Goal: Information Seeking & Learning: Learn about a topic

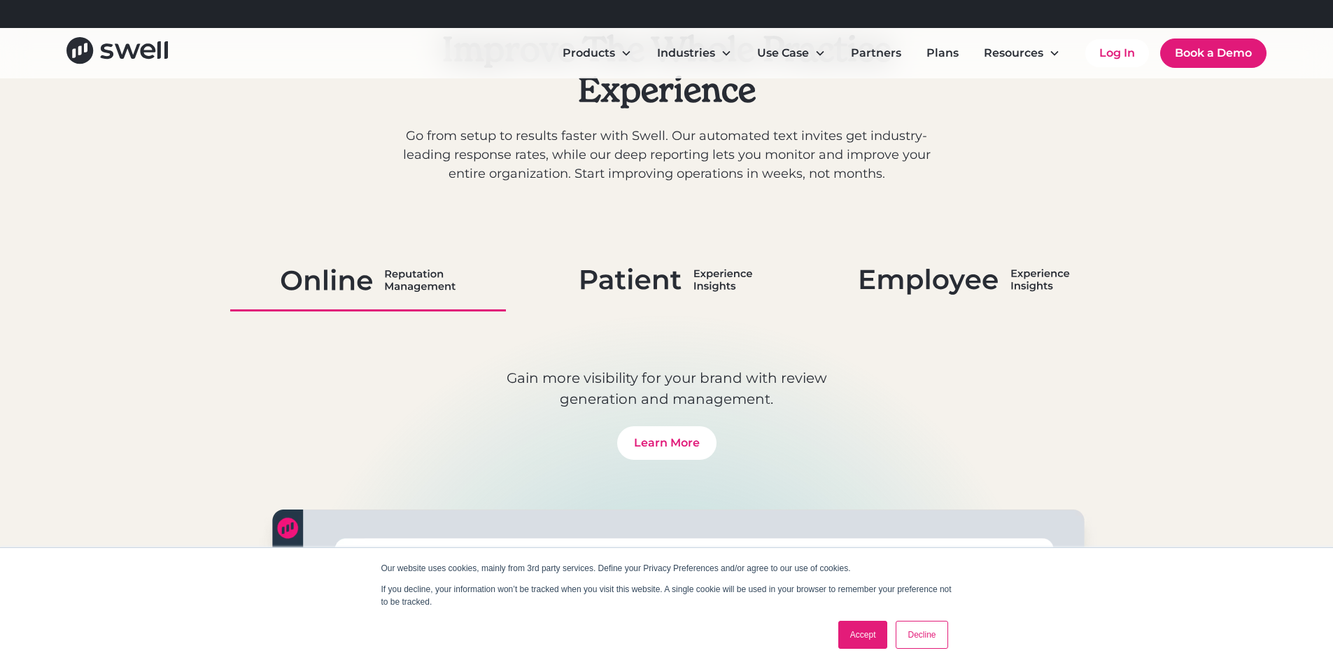
scroll to position [1050, 0]
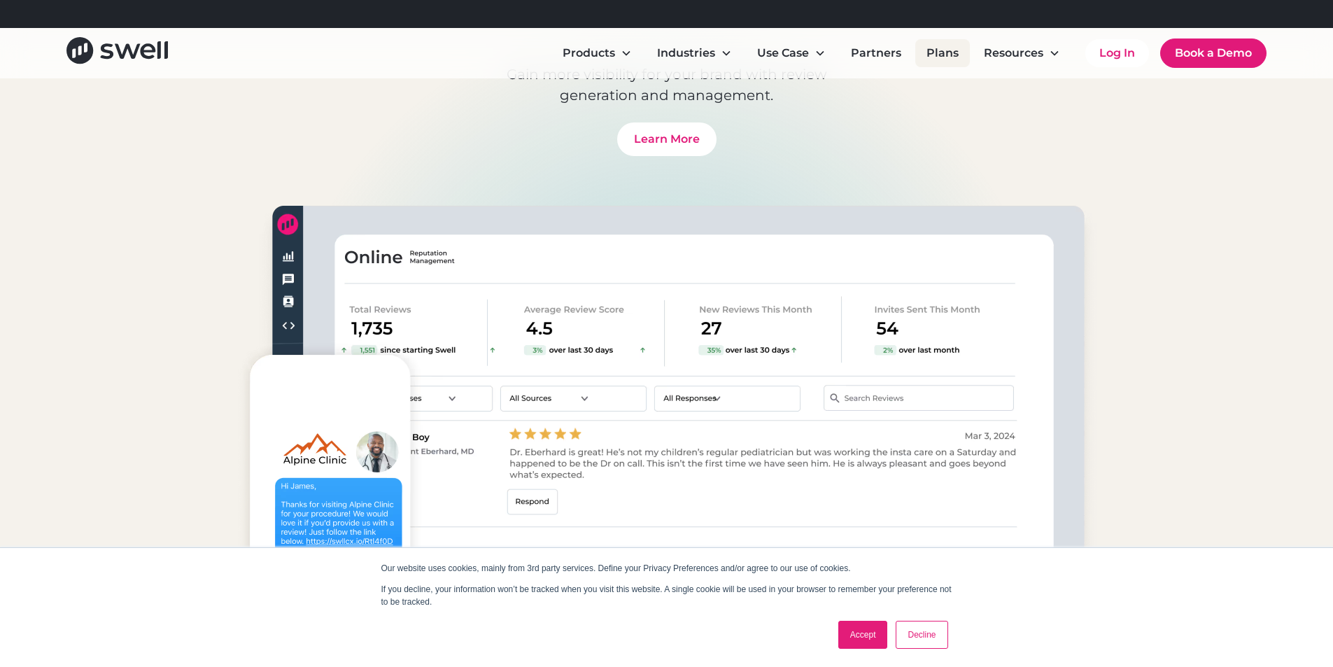
click at [927, 59] on link "Plans" at bounding box center [943, 53] width 55 height 28
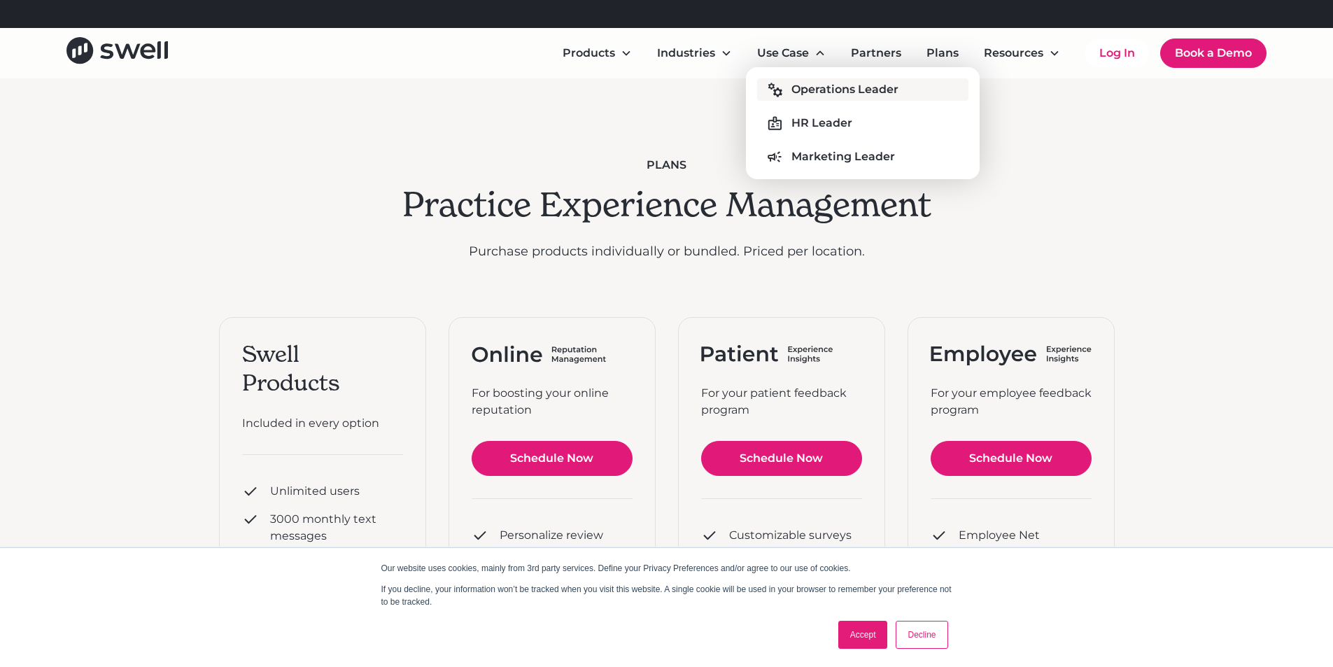
click at [827, 91] on div "Operations Leader" at bounding box center [845, 89] width 107 height 17
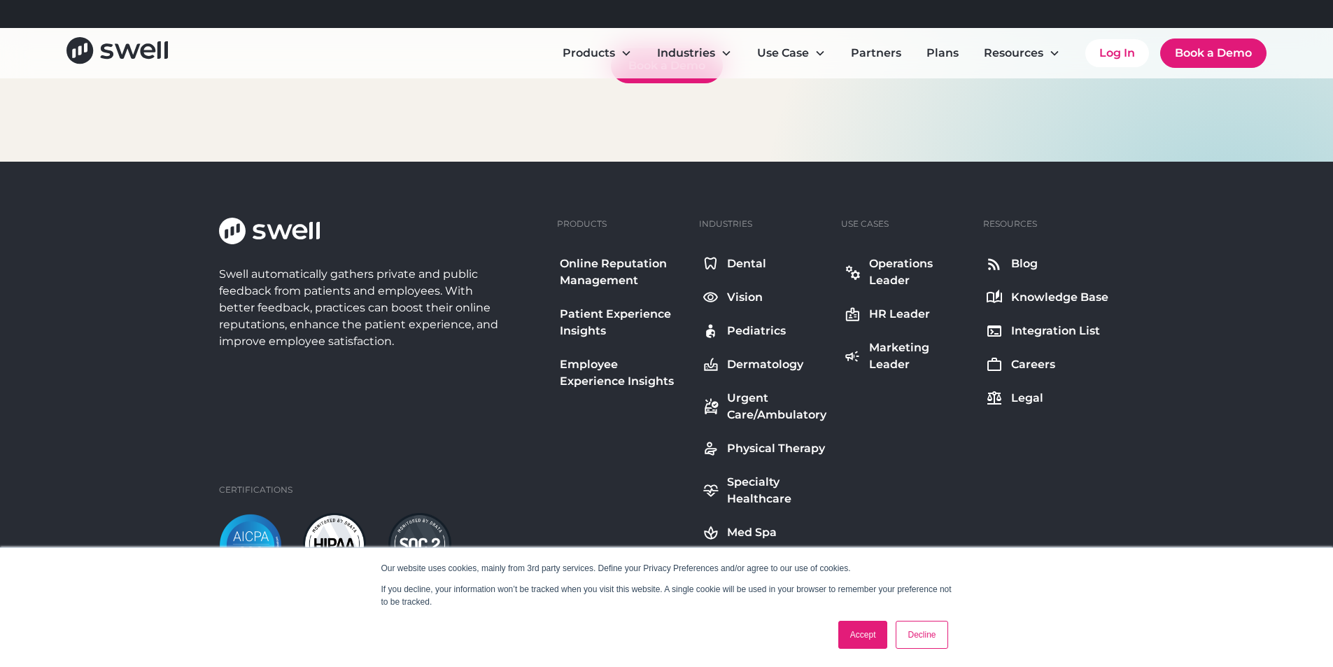
scroll to position [5880, 0]
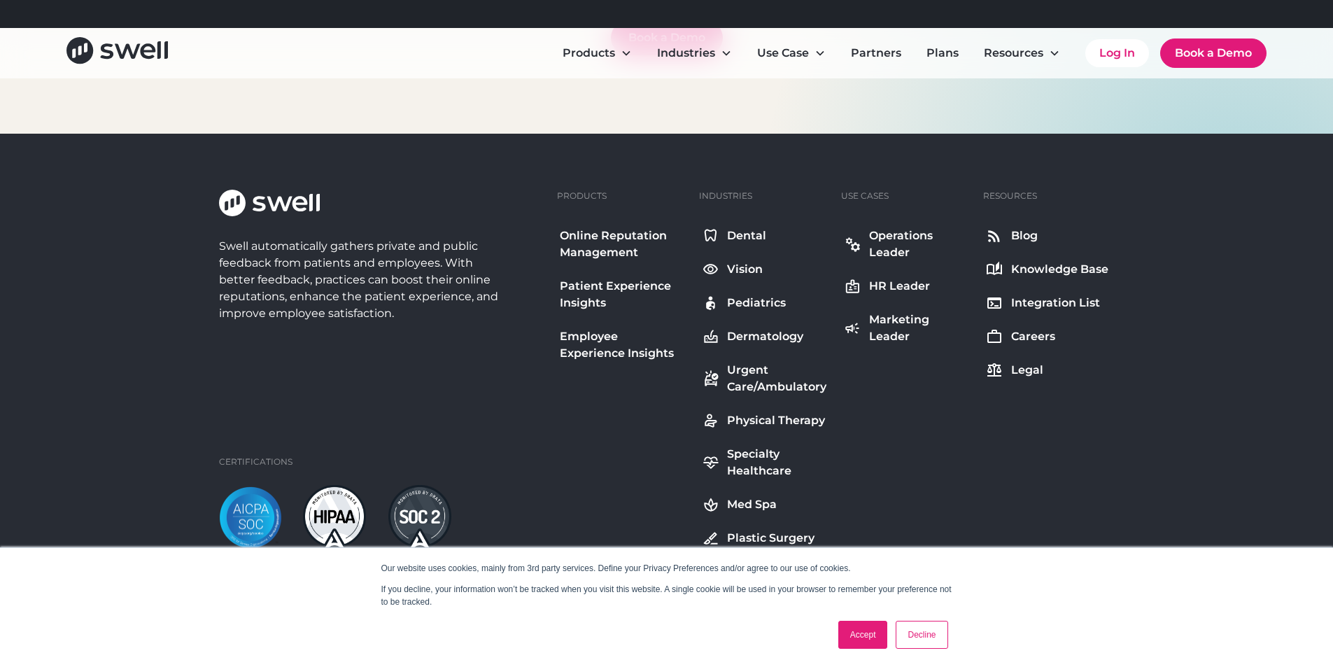
drag, startPoint x: 79, startPoint y: 293, endPoint x: 77, endPoint y: 280, distance: 12.8
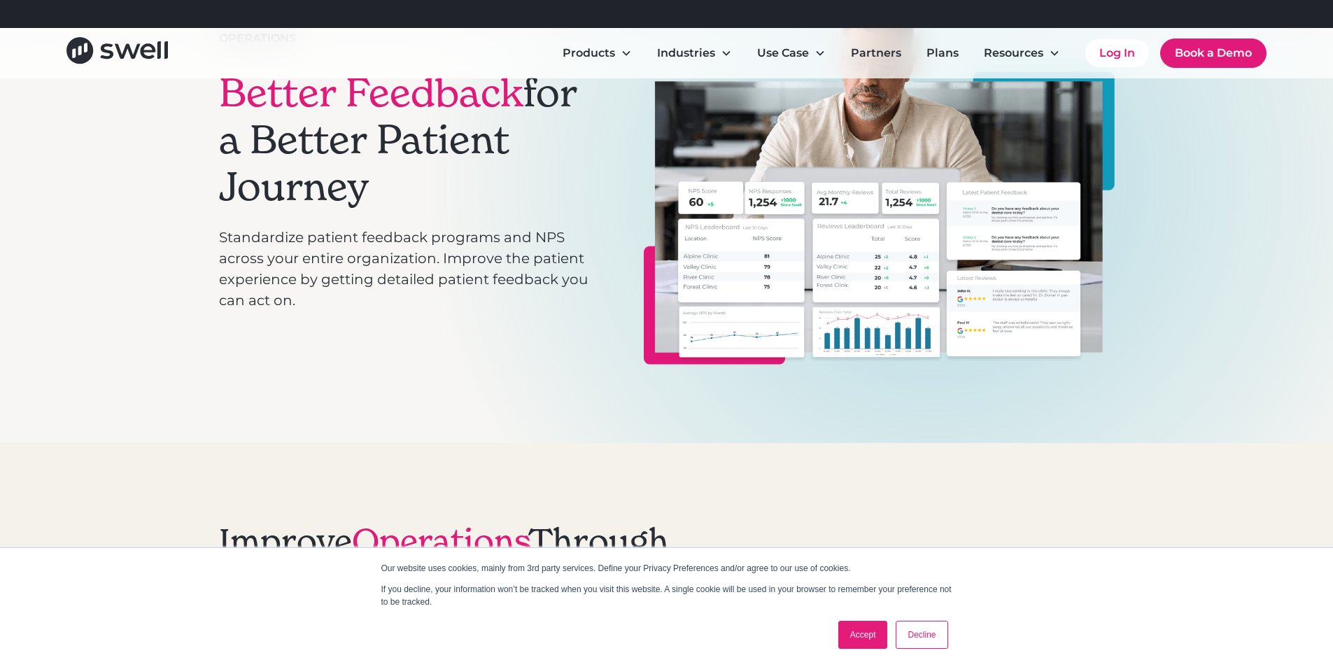
scroll to position [0, 0]
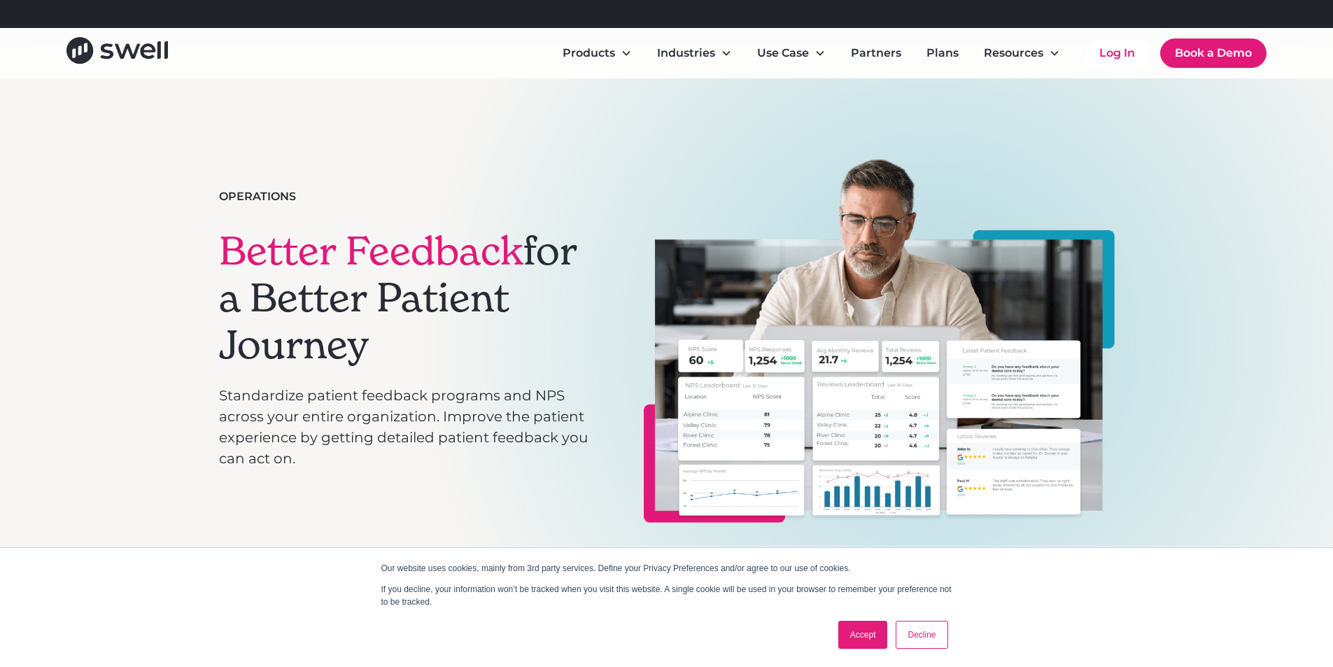
drag, startPoint x: 1185, startPoint y: 297, endPoint x: 1164, endPoint y: 132, distance: 166.5
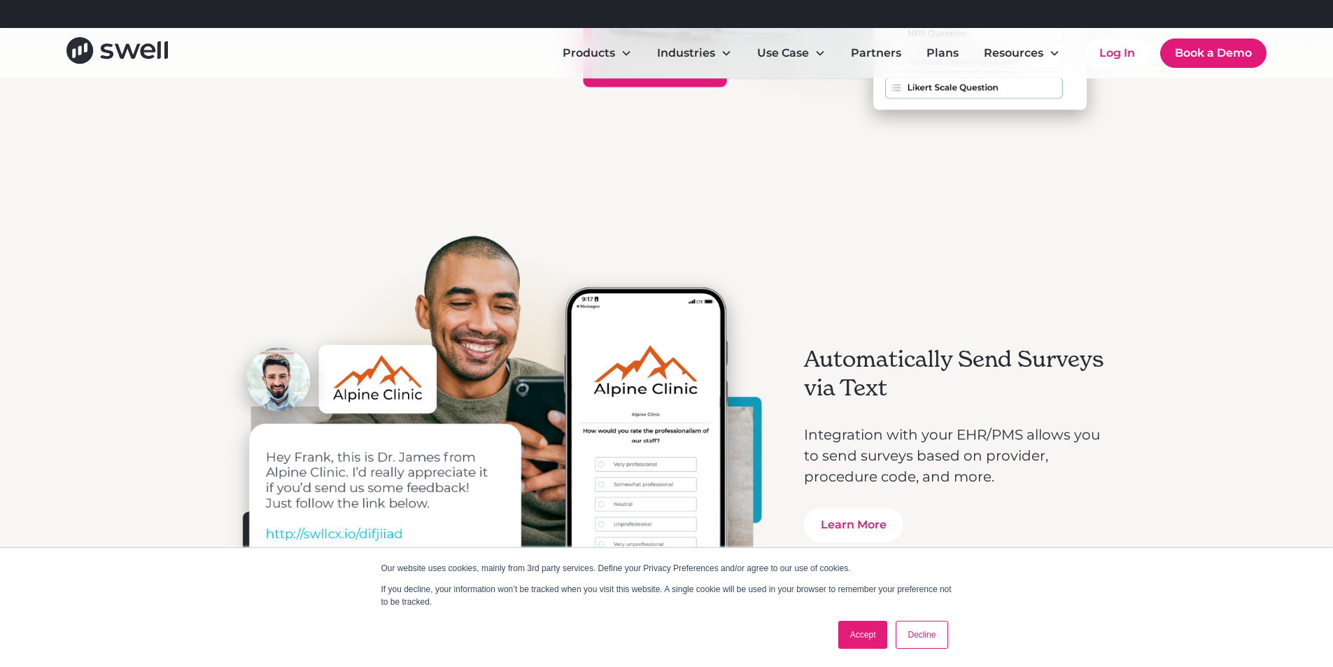
scroll to position [1680, 0]
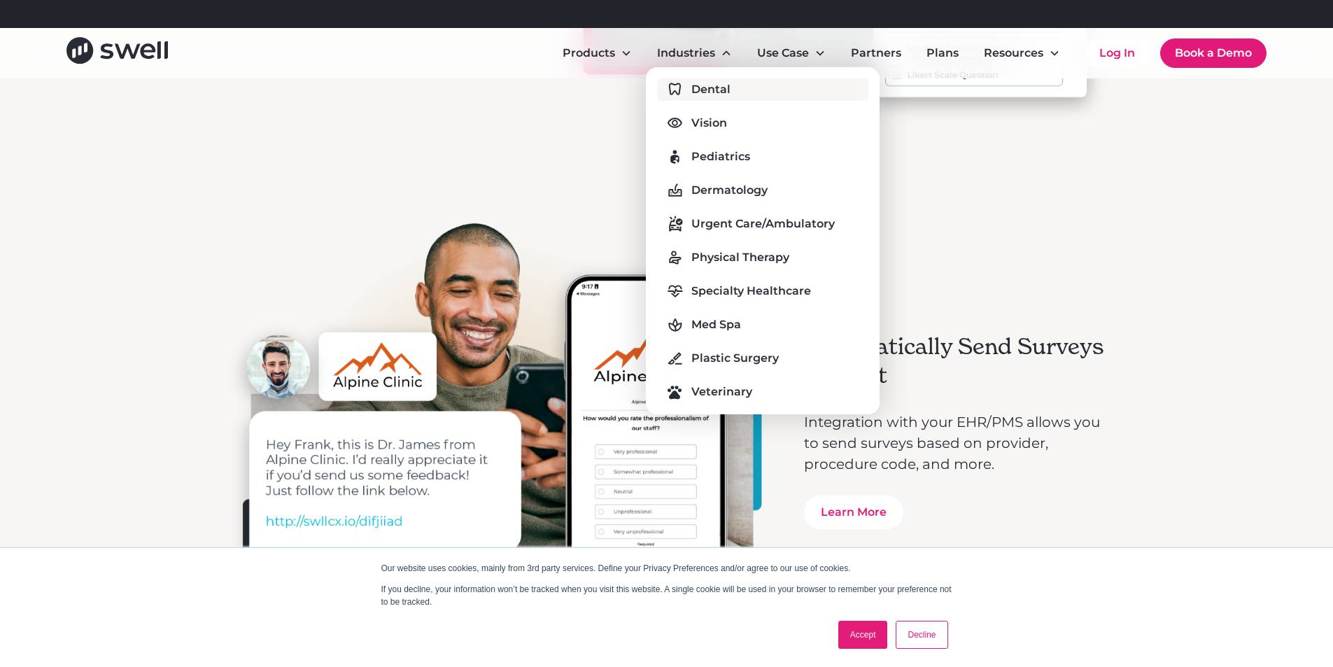
click at [710, 87] on div "Dental" at bounding box center [711, 89] width 39 height 17
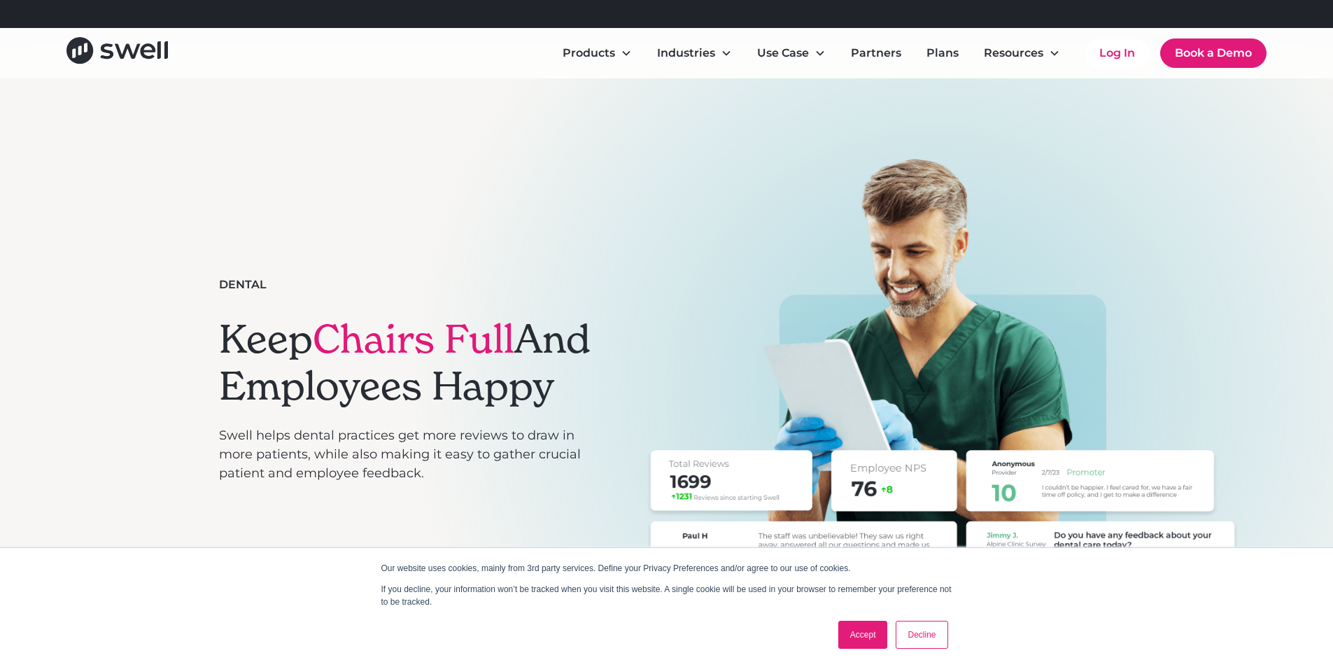
drag, startPoint x: 1235, startPoint y: 447, endPoint x: 1189, endPoint y: 151, distance: 299.0
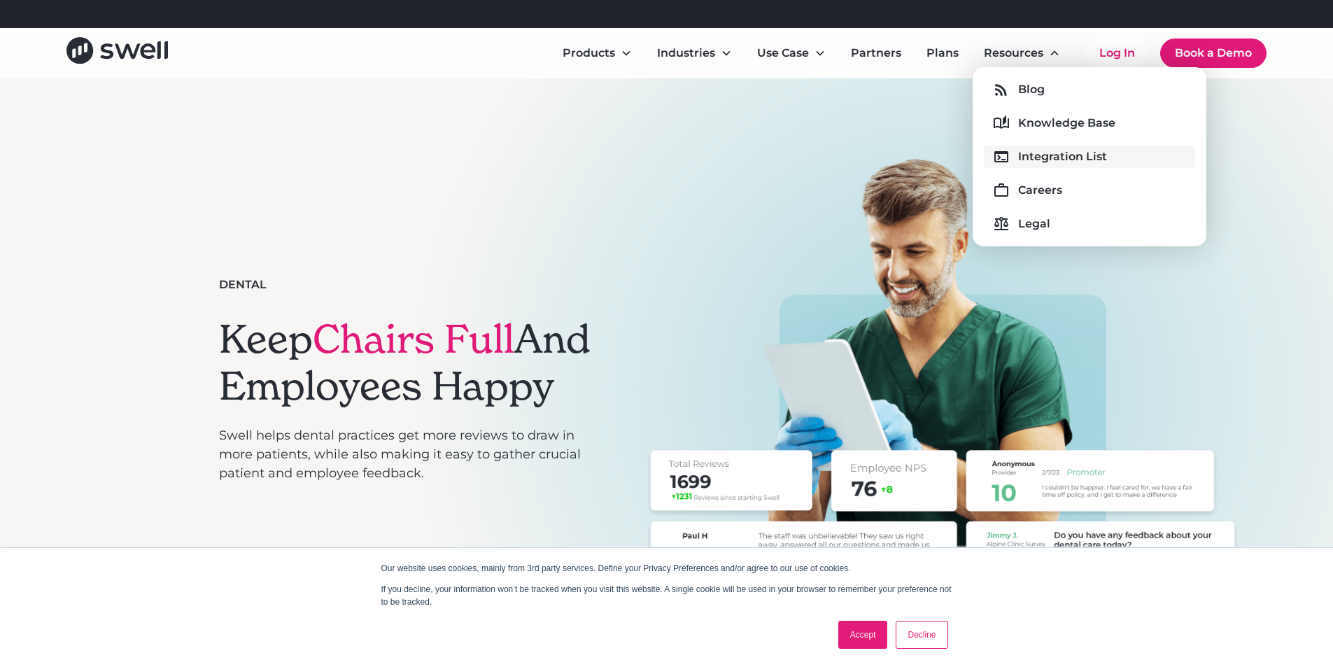
click at [1050, 149] on div "Integration List" at bounding box center [1062, 156] width 89 height 17
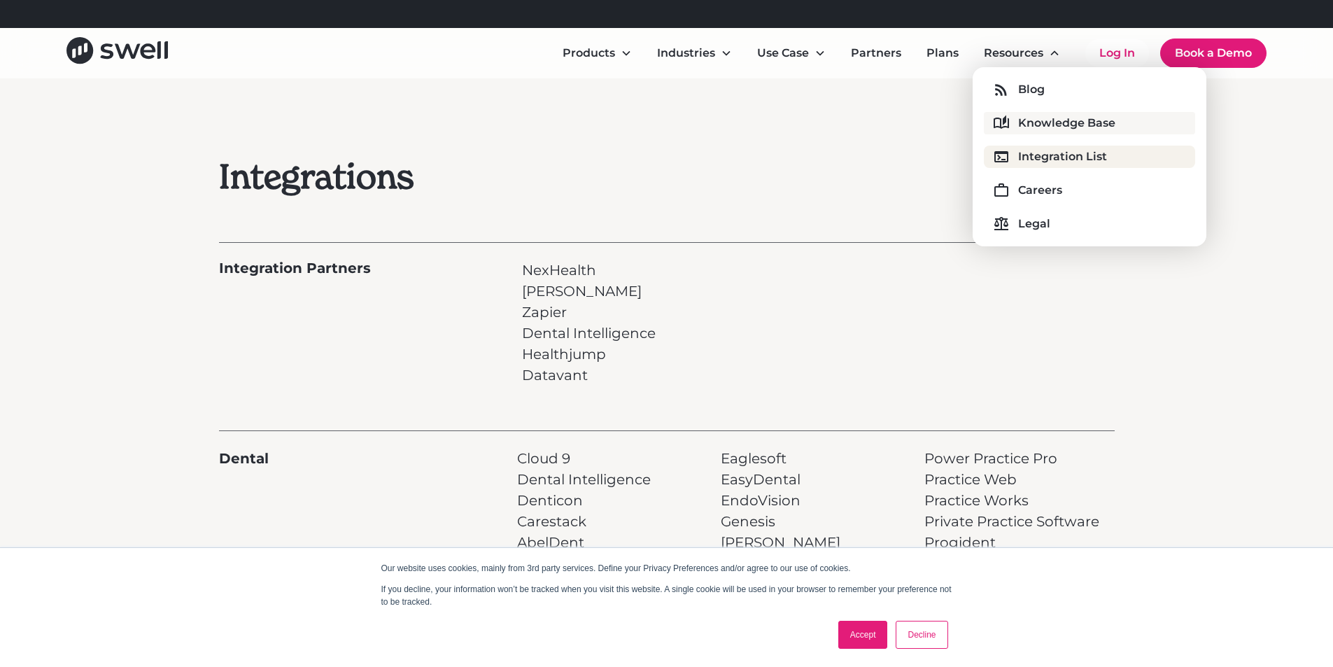
click at [1034, 115] on div "Knowledge Base" at bounding box center [1066, 123] width 97 height 17
click at [1020, 195] on div "Careers" at bounding box center [1040, 190] width 44 height 17
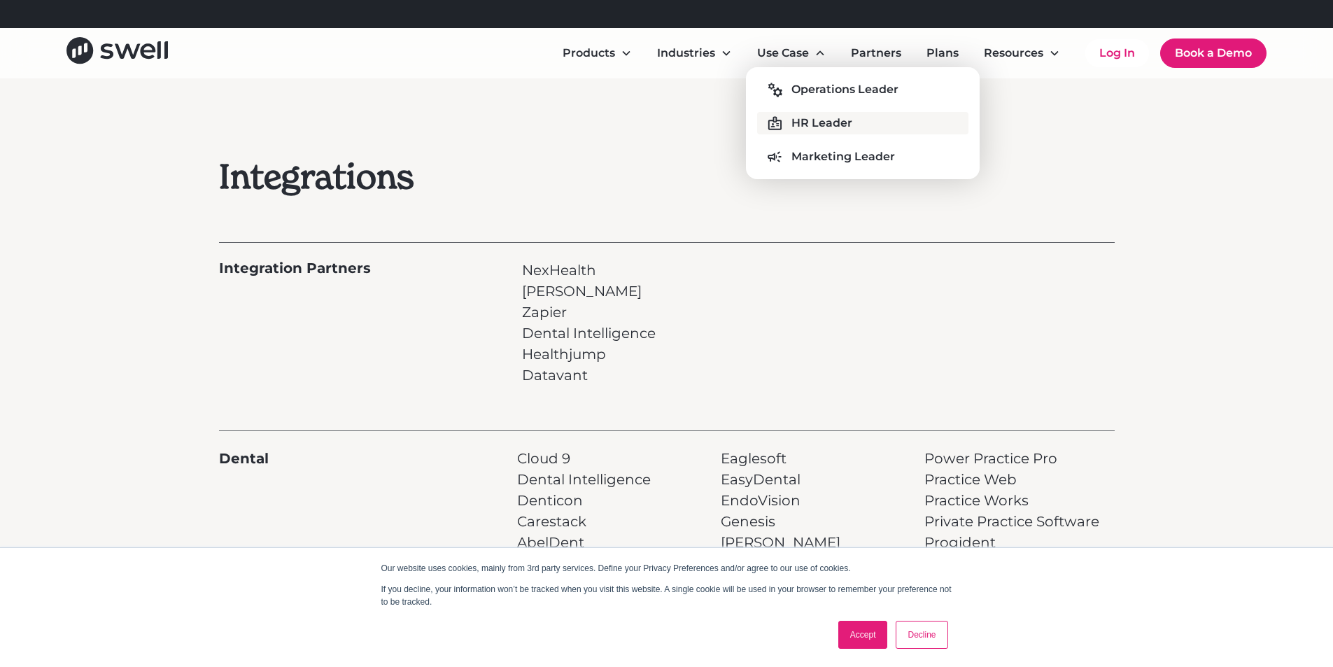
click at [804, 129] on div "HR Leader" at bounding box center [822, 123] width 61 height 17
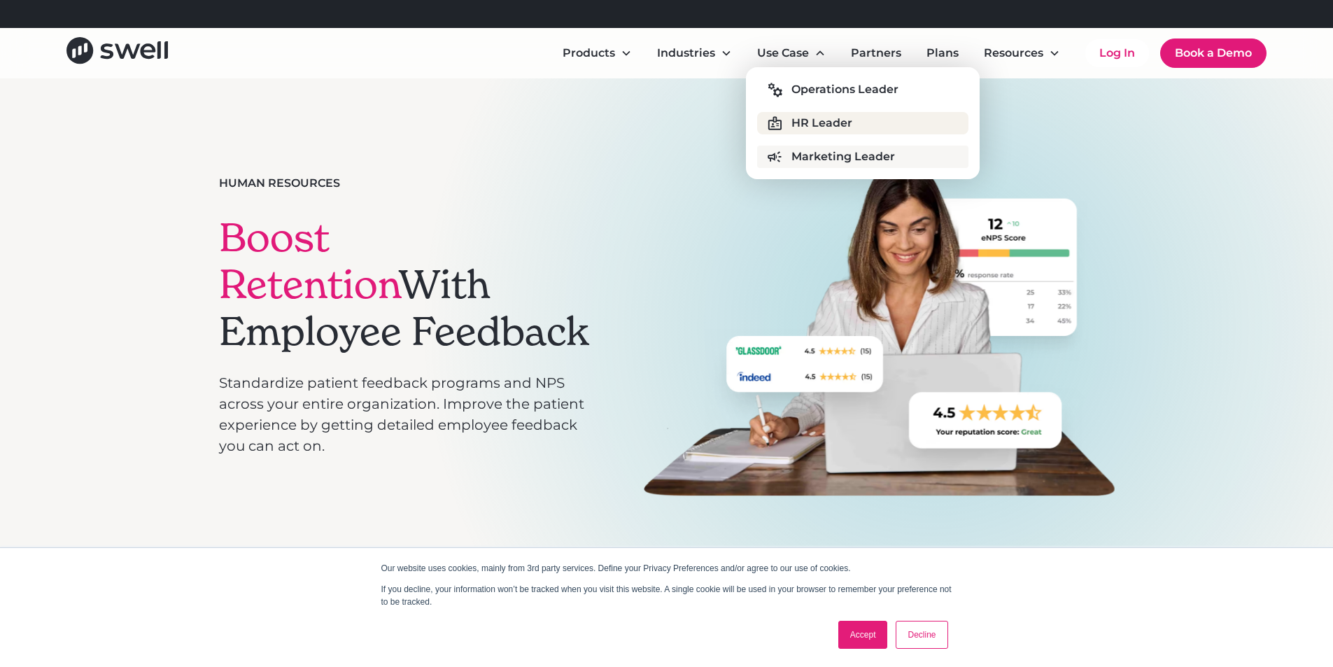
click at [796, 153] on div "Marketing Leader" at bounding box center [844, 156] width 104 height 17
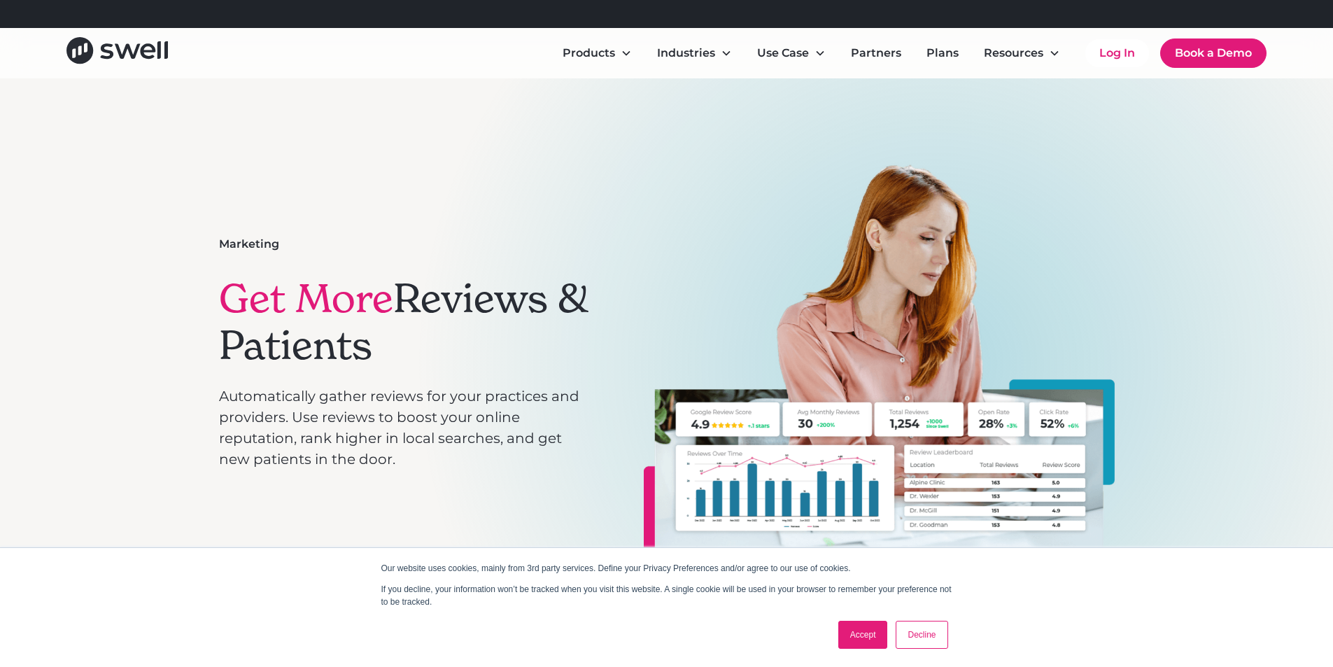
drag, startPoint x: 186, startPoint y: 346, endPoint x: 163, endPoint y: 111, distance: 235.6
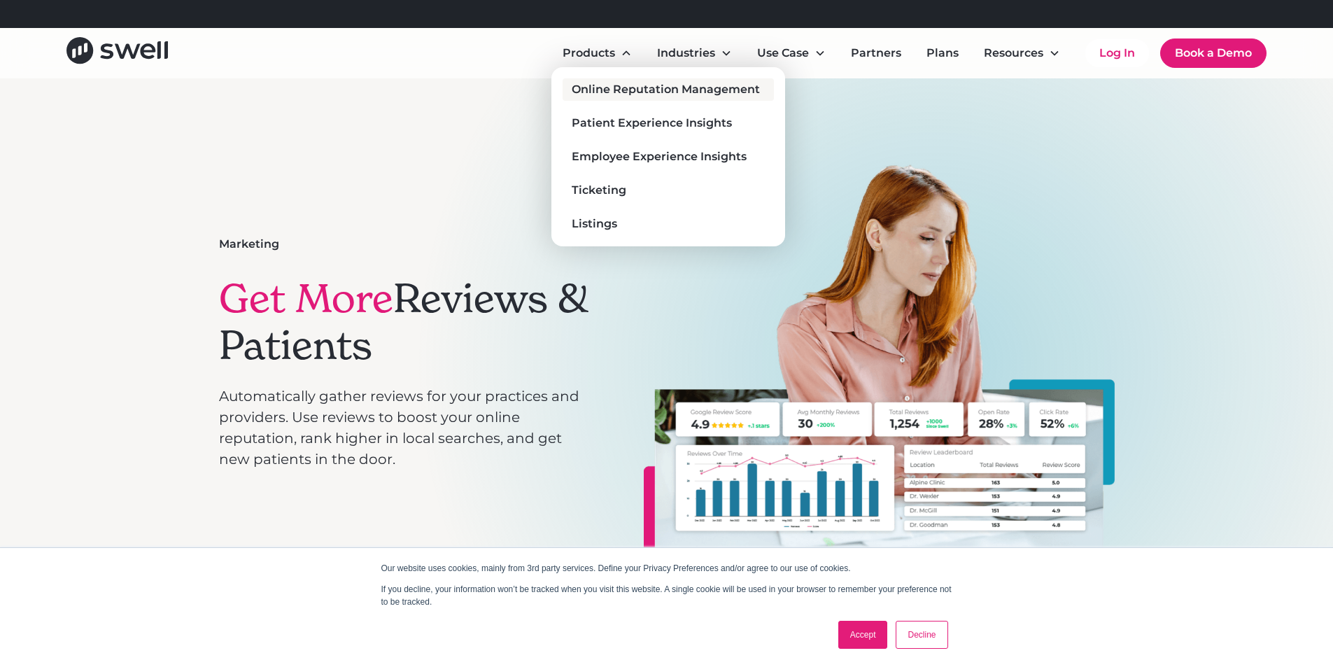
click at [626, 83] on div "Online Reputation Management" at bounding box center [666, 89] width 188 height 17
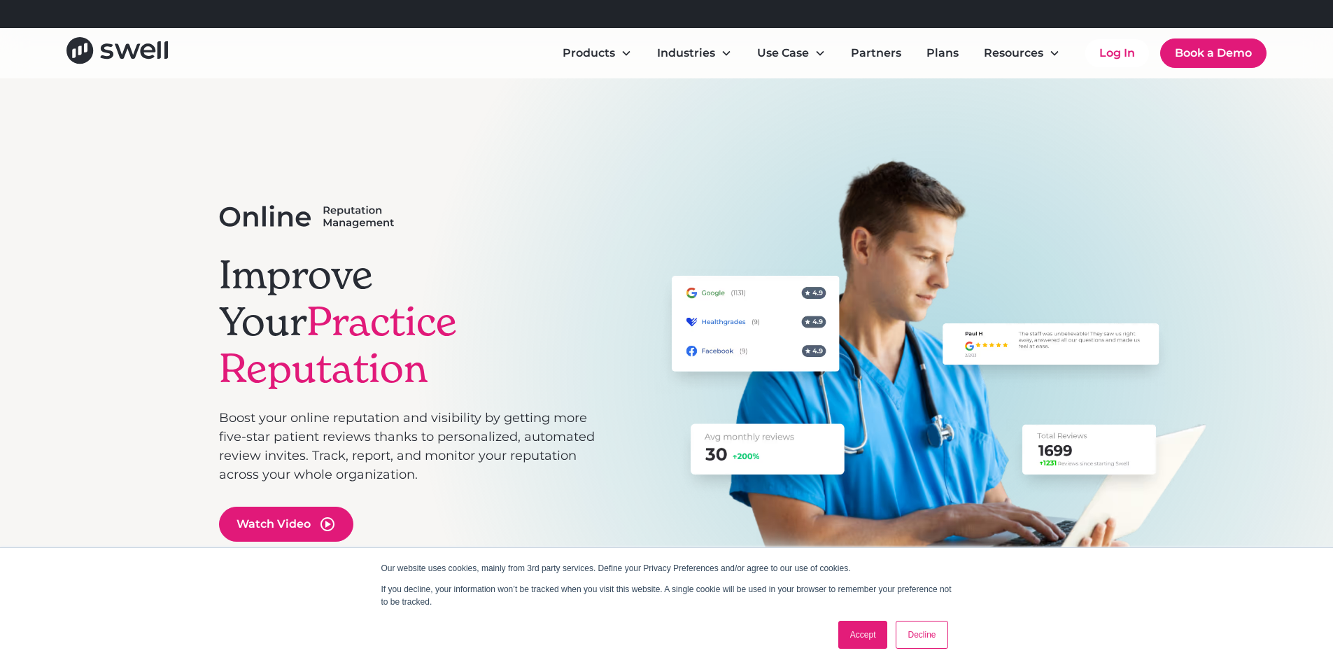
drag, startPoint x: 47, startPoint y: 257, endPoint x: 67, endPoint y: 140, distance: 118.6
drag, startPoint x: 181, startPoint y: 260, endPoint x: 228, endPoint y: 35, distance: 230.2
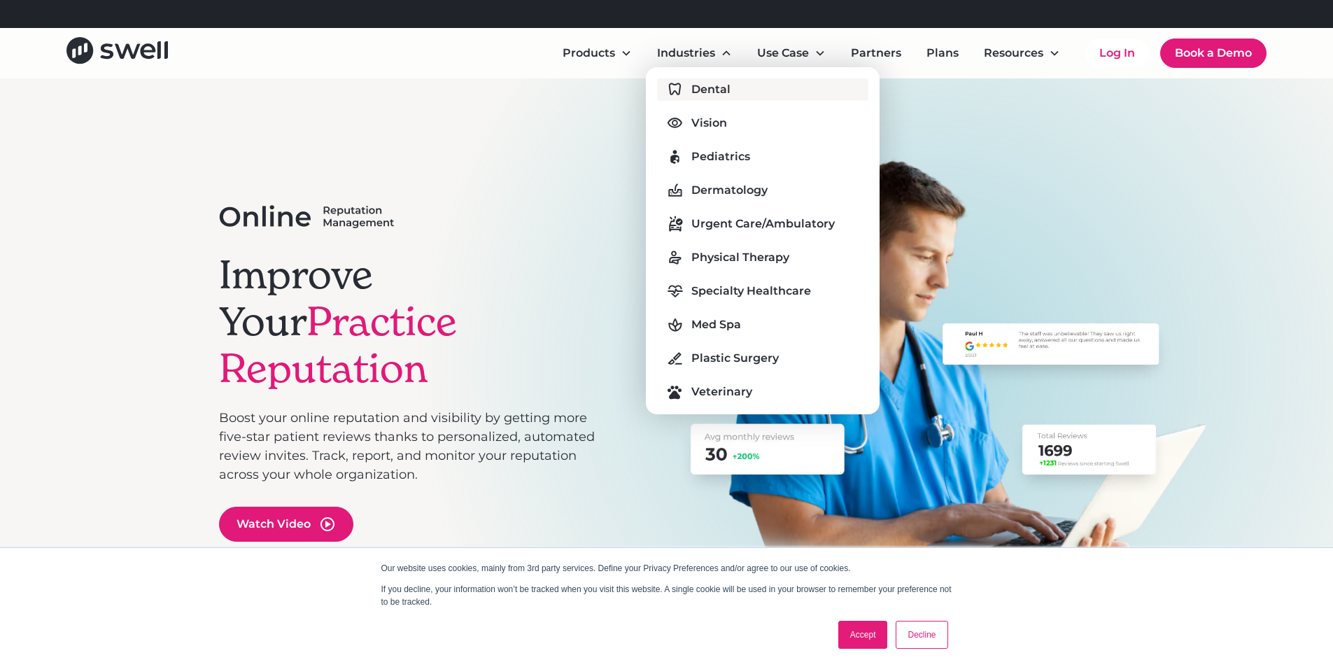
click at [718, 92] on div "Dental" at bounding box center [711, 89] width 39 height 17
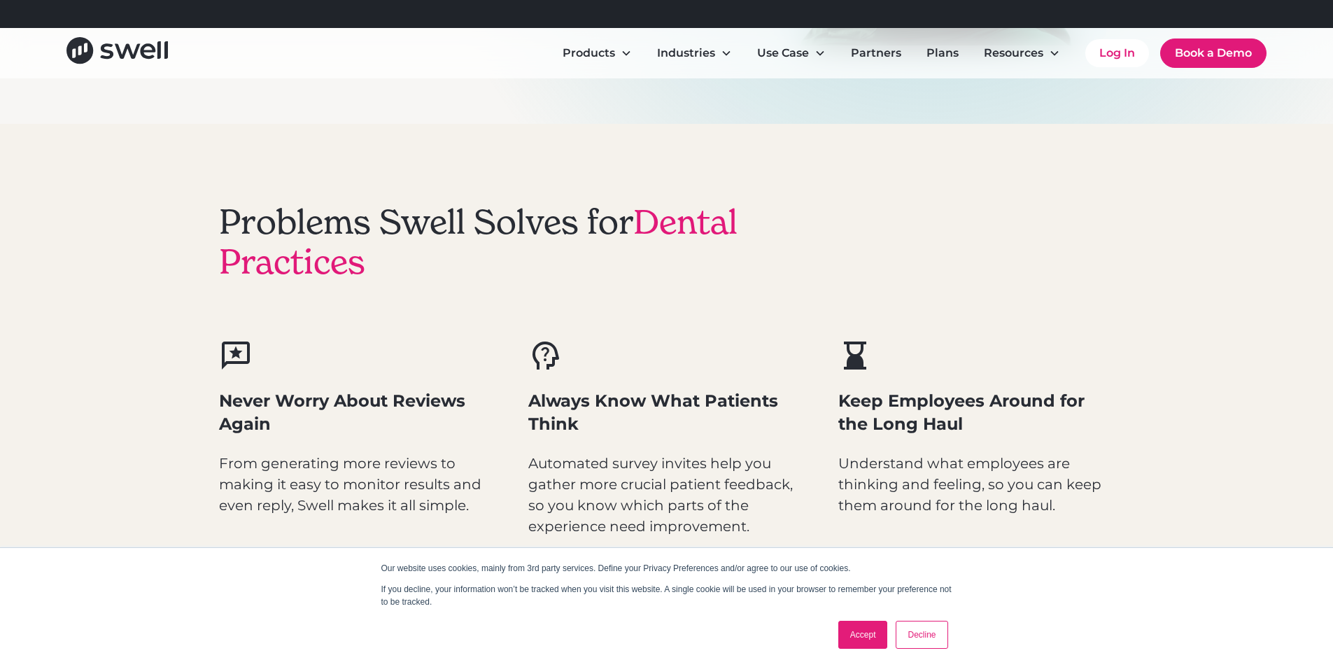
scroll to position [350, 0]
